Goal: Task Accomplishment & Management: Use online tool/utility

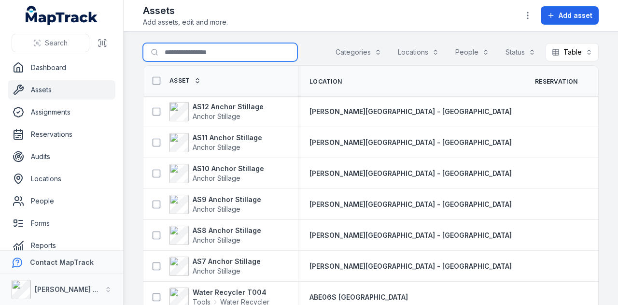
click at [228, 54] on input "Search for assets" at bounding box center [220, 52] width 155 height 18
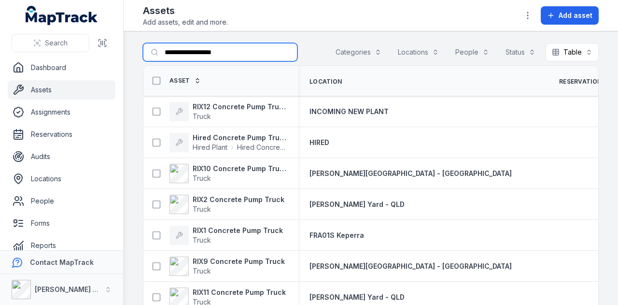
type input "**********"
click at [180, 78] on span "Asset" at bounding box center [180, 81] width 21 height 8
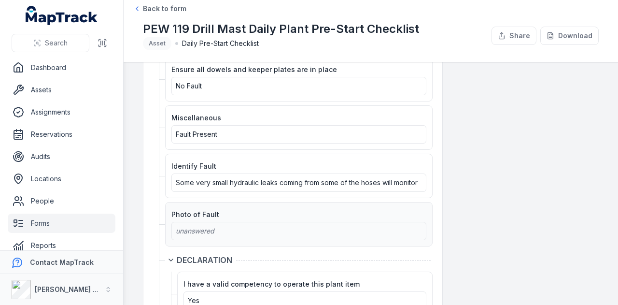
scroll to position [1275, 0]
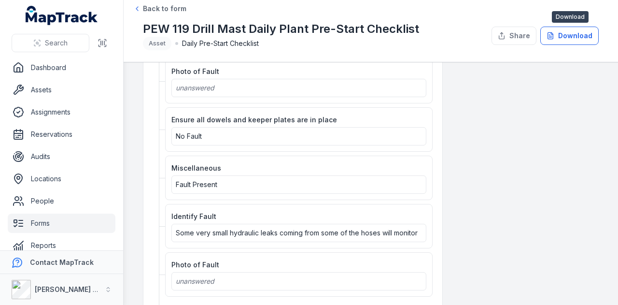
click at [585, 40] on button "Download" at bounding box center [570, 36] width 58 height 18
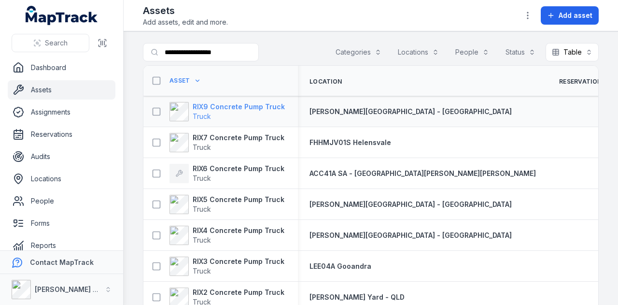
click at [266, 105] on strong "RIX9 Concrete Pump Truck" at bounding box center [239, 107] width 92 height 10
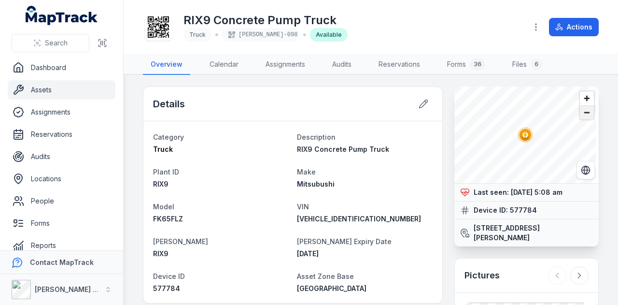
click at [580, 118] on span "Zoom out" at bounding box center [587, 113] width 14 height 14
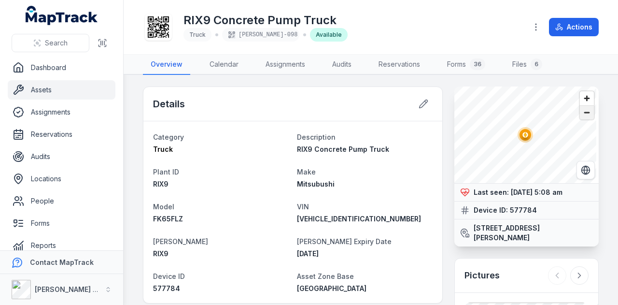
click at [580, 118] on span "Zoom out" at bounding box center [587, 113] width 14 height 14
click at [583, 96] on span "Zoom in" at bounding box center [587, 98] width 14 height 14
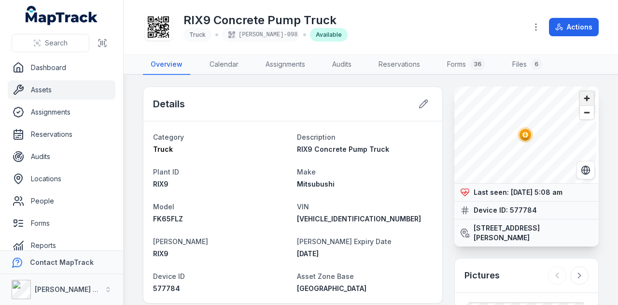
click at [583, 96] on span "Zoom in" at bounding box center [587, 98] width 14 height 14
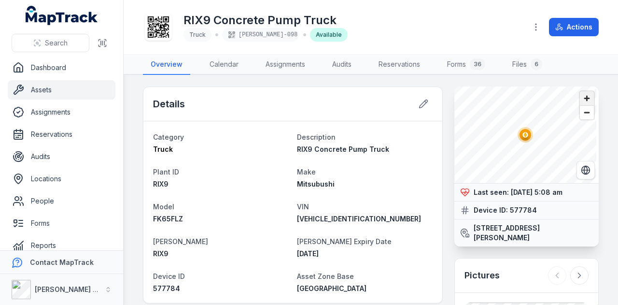
click at [583, 96] on span "Zoom in" at bounding box center [587, 98] width 14 height 14
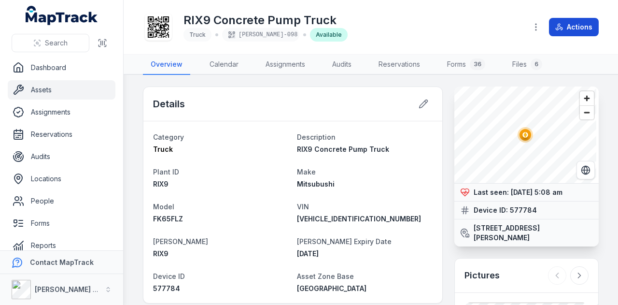
click at [582, 25] on button "Actions" at bounding box center [574, 27] width 50 height 18
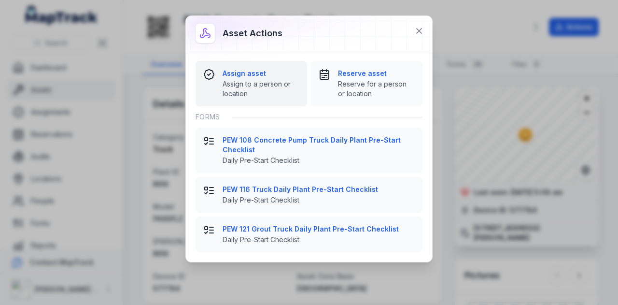
click at [265, 72] on strong "Assign asset" at bounding box center [261, 74] width 77 height 10
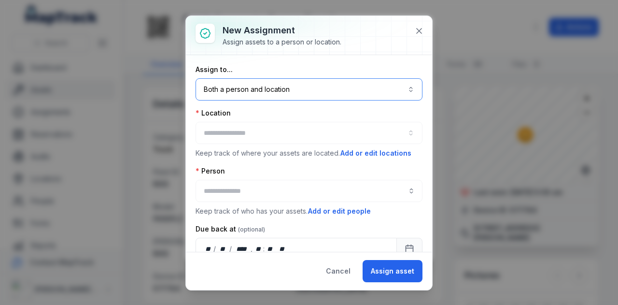
click at [279, 96] on button "Both a person and location ****" at bounding box center [309, 89] width 227 height 22
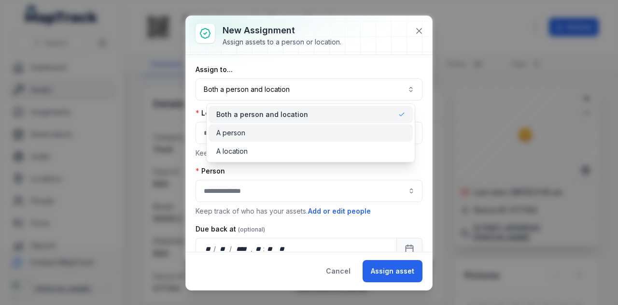
click at [282, 136] on div "A person" at bounding box center [310, 133] width 189 height 10
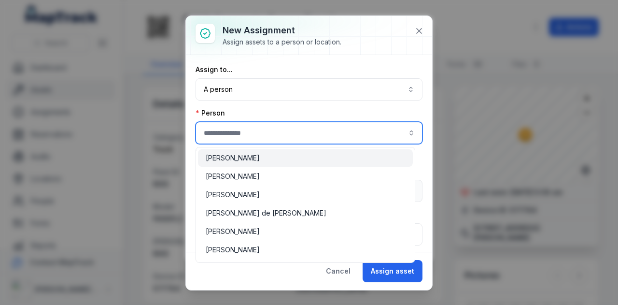
click at [282, 136] on input "assignment-add:person-label" at bounding box center [309, 133] width 227 height 22
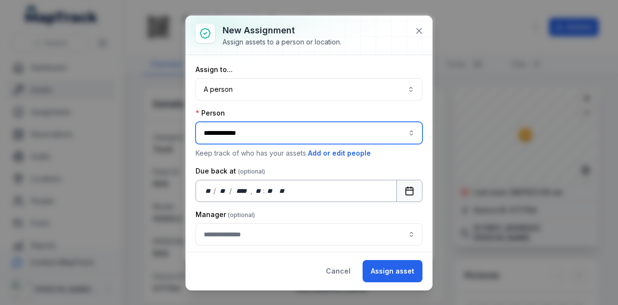
scroll to position [20, 0]
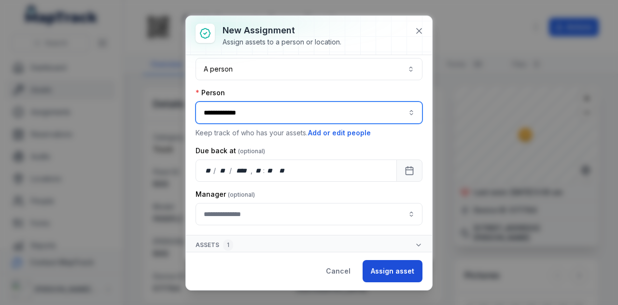
type input "**********"
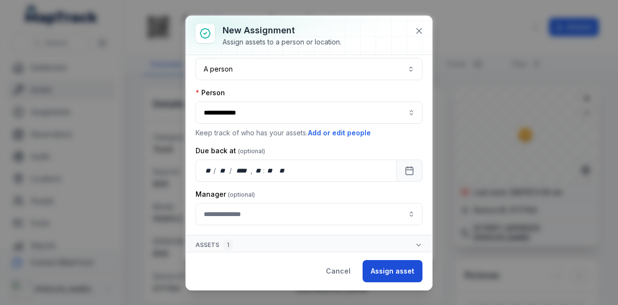
click at [397, 272] on button "Assign asset" at bounding box center [393, 271] width 60 height 22
